Goal: Transaction & Acquisition: Purchase product/service

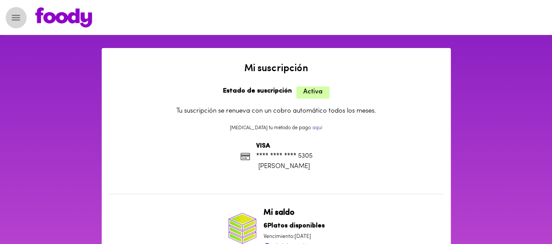
click at [17, 20] on icon "Menu" at bounding box center [15, 17] width 11 height 11
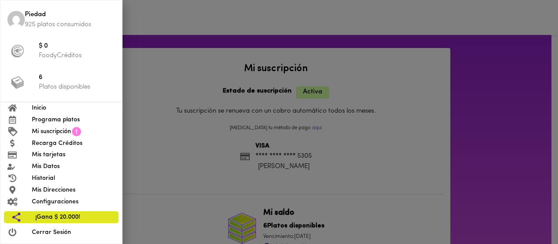
click at [38, 120] on span "Programa platos" at bounding box center [73, 119] width 83 height 9
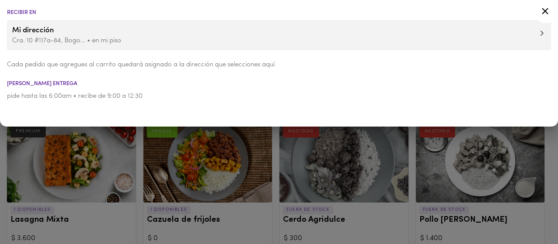
click at [222, 177] on div at bounding box center [279, 122] width 558 height 244
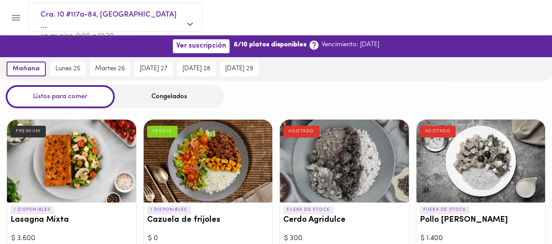
click at [167, 98] on div "Congelados" at bounding box center [169, 96] width 109 height 23
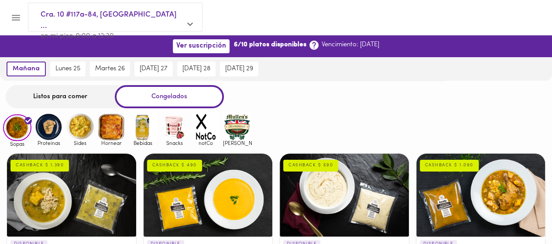
click at [112, 132] on img at bounding box center [111, 126] width 28 height 28
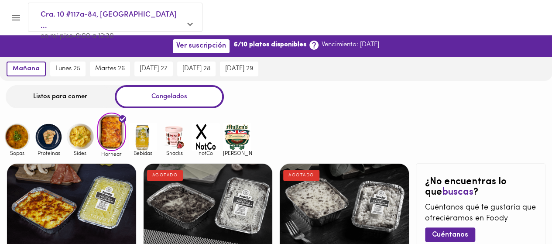
click at [44, 95] on div "Listos para comer" at bounding box center [60, 96] width 109 height 23
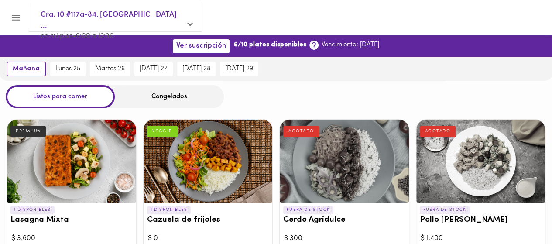
click at [174, 97] on div "Congelados" at bounding box center [169, 96] width 109 height 23
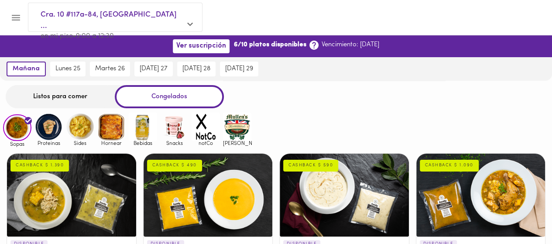
click at [79, 126] on img at bounding box center [80, 126] width 28 height 28
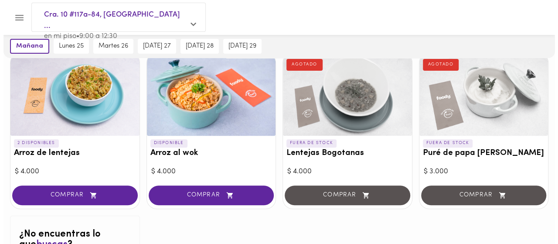
scroll to position [87, 0]
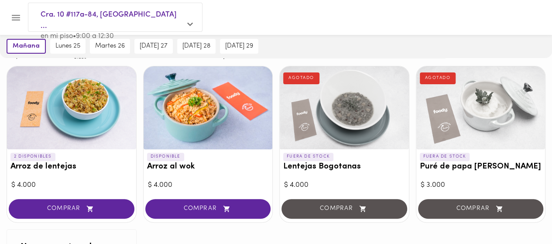
click at [176, 168] on h3 "Arroz al wok" at bounding box center [208, 166] width 122 height 9
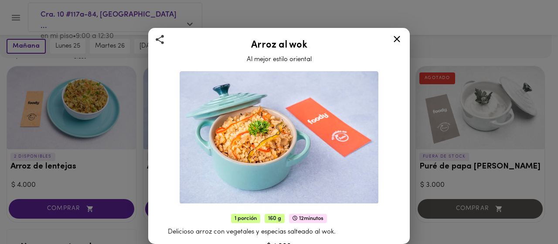
scroll to position [87, 0]
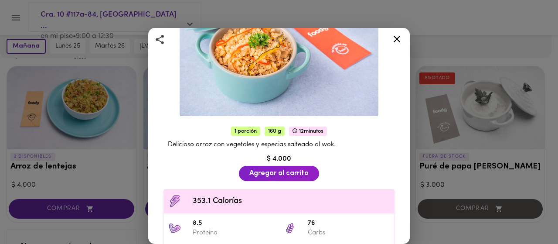
click at [400, 38] on icon at bounding box center [397, 39] width 11 height 11
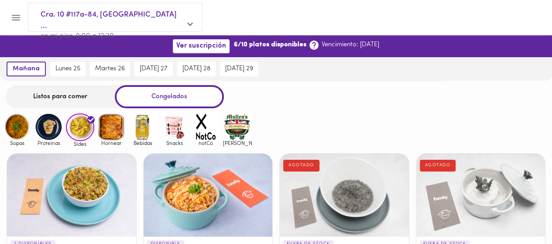
click at [48, 131] on img at bounding box center [48, 126] width 28 height 28
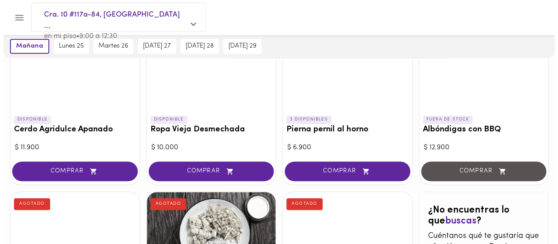
scroll to position [392, 0]
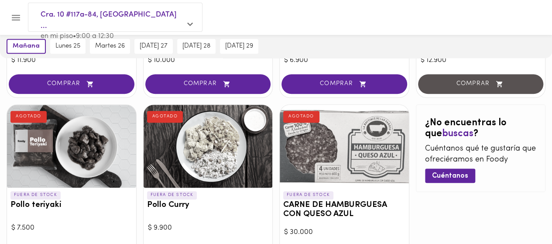
click at [164, 206] on h3 "Pollo Curry" at bounding box center [208, 205] width 122 height 9
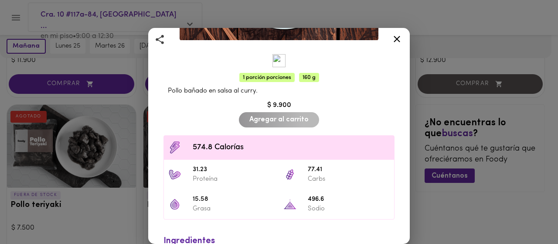
scroll to position [194, 0]
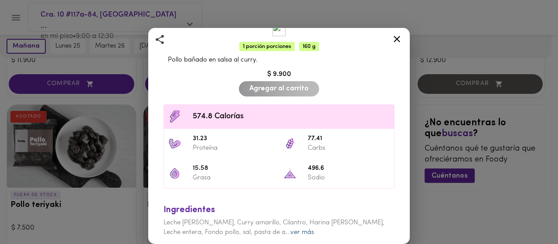
click at [290, 229] on link "ver más" at bounding box center [302, 232] width 24 height 7
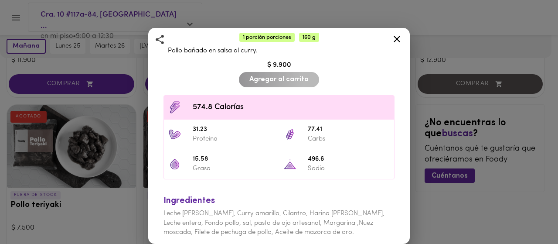
click at [399, 44] on icon at bounding box center [397, 39] width 11 height 11
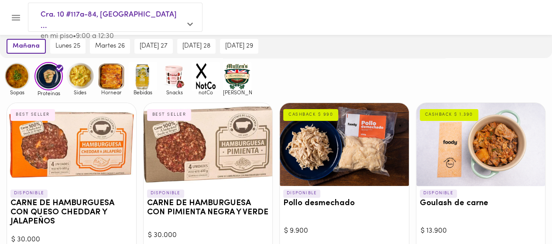
scroll to position [31, 0]
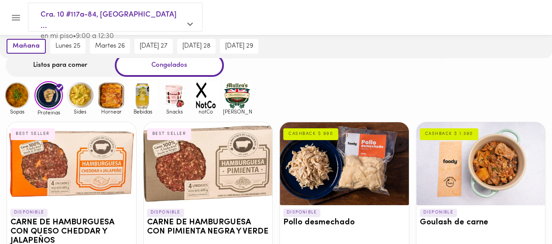
click at [15, 99] on img at bounding box center [17, 95] width 28 height 28
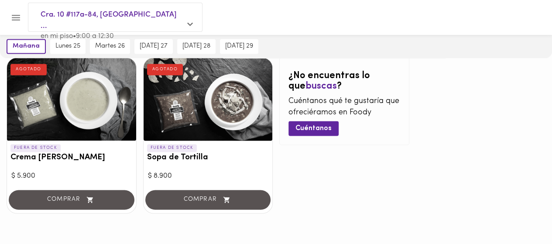
scroll to position [603, 0]
